Goal: Navigation & Orientation: Find specific page/section

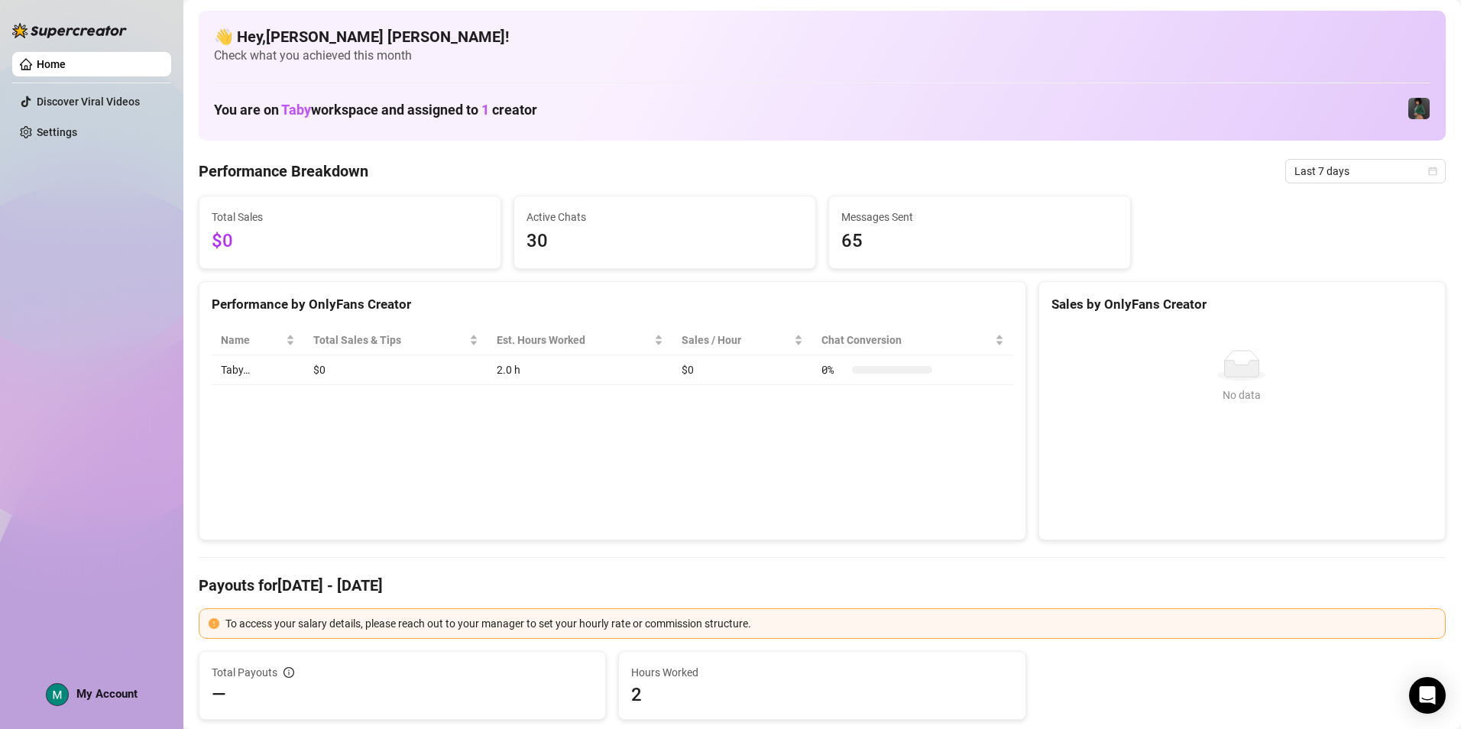
click at [66, 62] on link "Home" at bounding box center [51, 64] width 29 height 12
